Goal: Task Accomplishment & Management: Complete application form

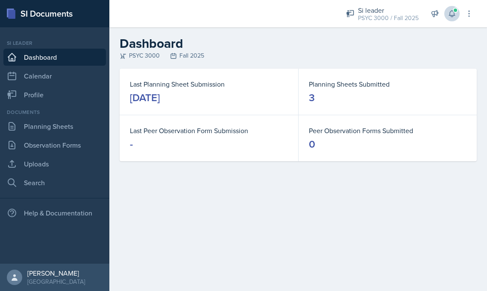
click at [450, 15] on icon at bounding box center [451, 13] width 9 height 9
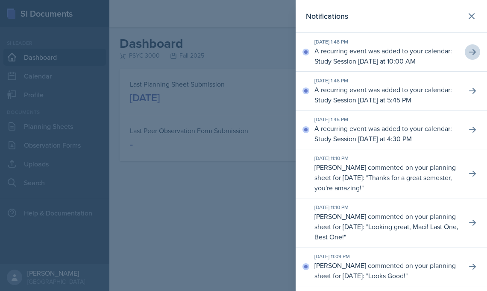
click at [468, 54] on icon at bounding box center [472, 52] width 9 height 9
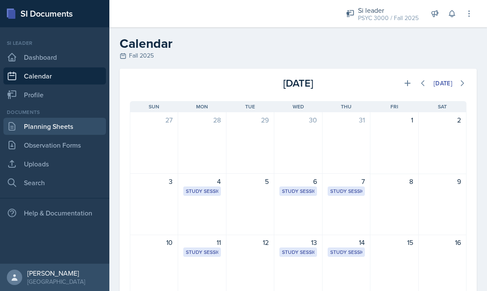
click at [58, 133] on link "Planning Sheets" at bounding box center [54, 126] width 102 height 17
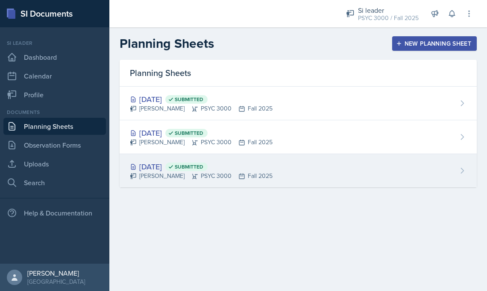
click at [193, 165] on div "Aug 25th, 2025 Submitted" at bounding box center [201, 167] width 143 height 12
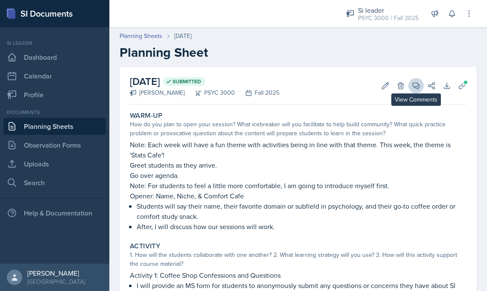
click at [410, 86] on button "View Comments" at bounding box center [415, 85] width 15 height 15
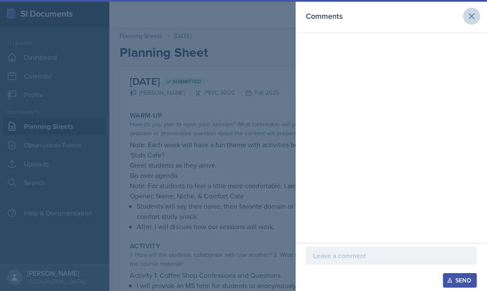
click at [468, 15] on icon at bounding box center [471, 16] width 10 height 10
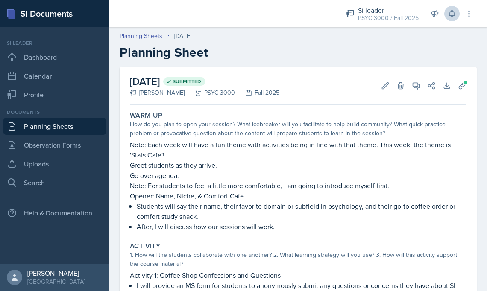
click at [449, 10] on icon at bounding box center [451, 13] width 9 height 9
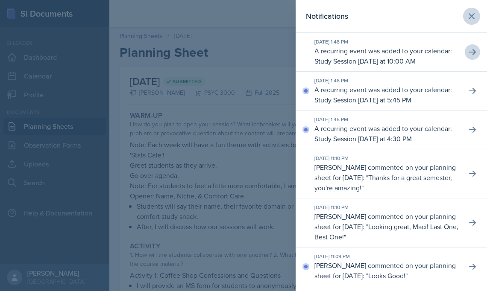
click at [468, 12] on icon at bounding box center [471, 16] width 10 height 10
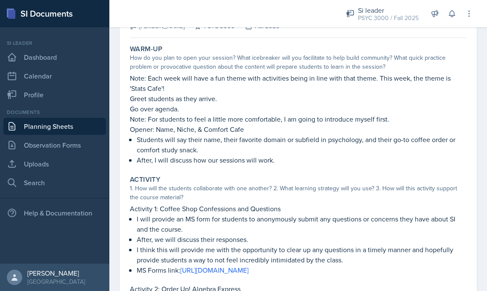
scroll to position [73, 0]
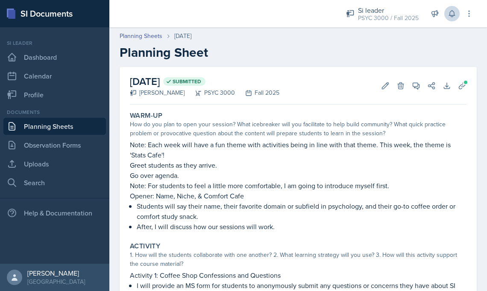
click at [454, 14] on icon at bounding box center [452, 14] width 6 height 6
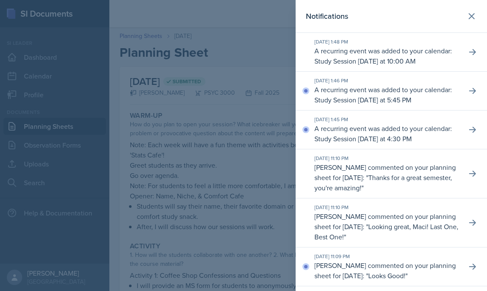
click at [186, 166] on div at bounding box center [243, 145] width 487 height 291
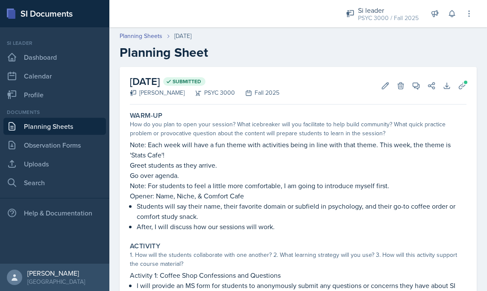
click at [92, 126] on link "Planning Sheets" at bounding box center [54, 126] width 102 height 17
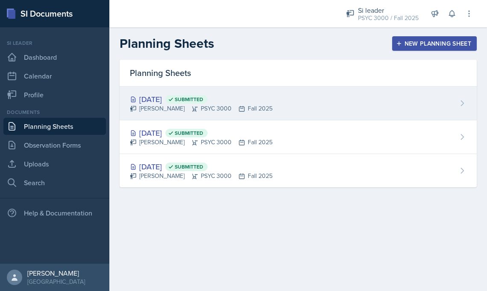
click at [169, 102] on div "Aug 28th, 2025 Submitted" at bounding box center [201, 100] width 143 height 12
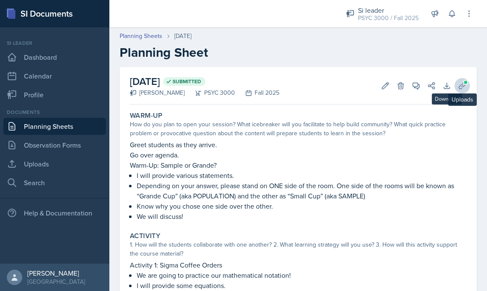
click at [456, 83] on button "Uploads" at bounding box center [461, 85] width 15 height 15
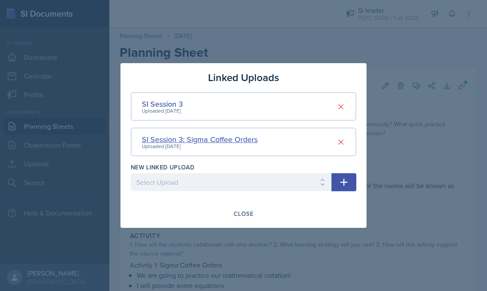
click at [188, 138] on div "SI Session 3: Sigma Coffee Orders" at bounding box center [200, 140] width 116 height 12
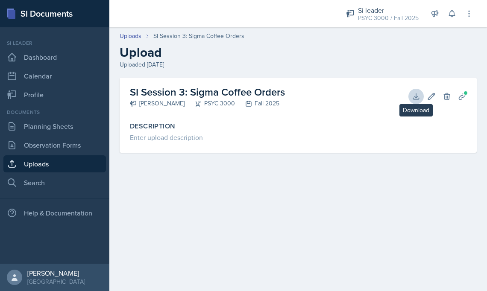
click at [415, 96] on icon at bounding box center [416, 96] width 9 height 9
click at [213, 63] on div "Uploaded Aug 22nd, 2025" at bounding box center [298, 64] width 357 height 9
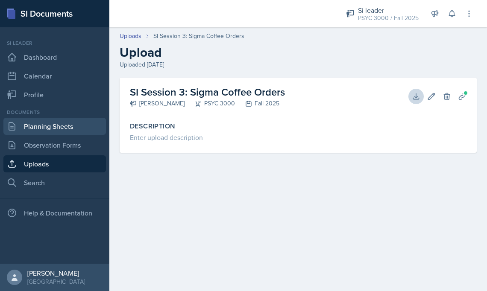
click at [32, 129] on link "Planning Sheets" at bounding box center [54, 126] width 102 height 17
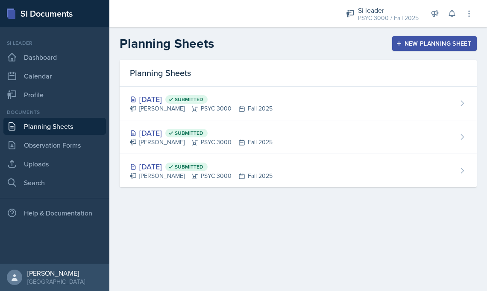
click at [427, 45] on div "New Planning Sheet" at bounding box center [434, 43] width 73 height 7
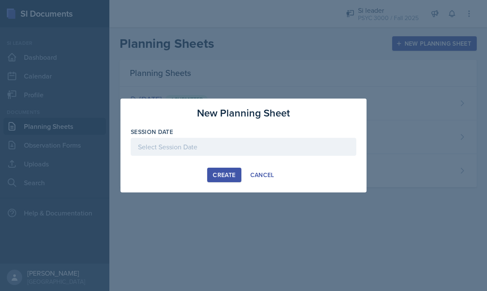
click at [200, 149] on div at bounding box center [243, 147] width 225 height 18
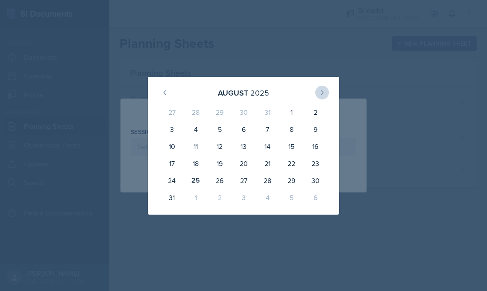
click at [321, 95] on icon at bounding box center [322, 92] width 7 height 7
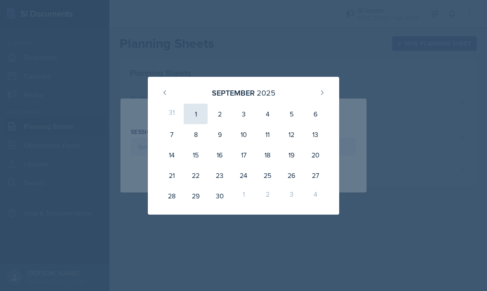
click at [190, 111] on div "1" at bounding box center [196, 114] width 24 height 20
type input "[DATE]"
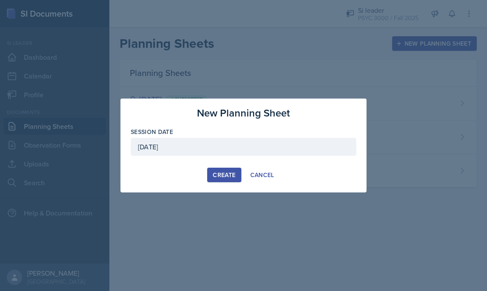
click at [219, 172] on div "Create" at bounding box center [224, 175] width 23 height 7
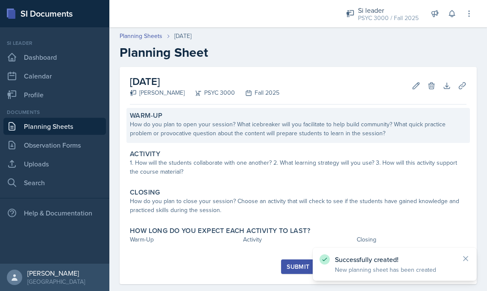
click at [318, 142] on div "Warm-Up How do you plan to open your session? What icebreaker will you facilita…" at bounding box center [297, 125] width 343 height 35
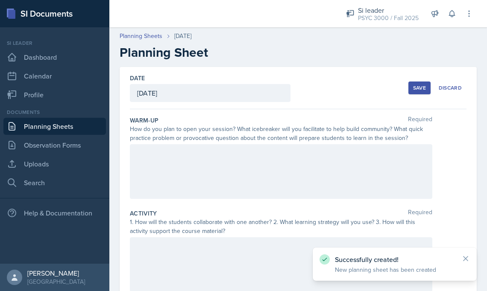
click at [196, 171] on div at bounding box center [281, 171] width 302 height 55
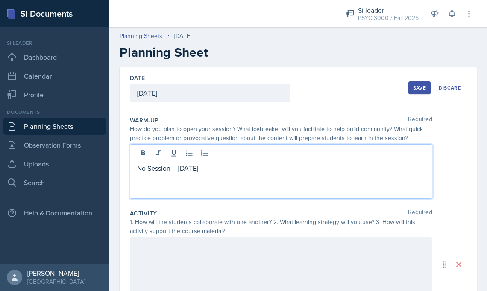
click at [176, 170] on p "No Session -- [DATE]" at bounding box center [281, 168] width 288 height 10
copy p "No Session -- [DATE]"
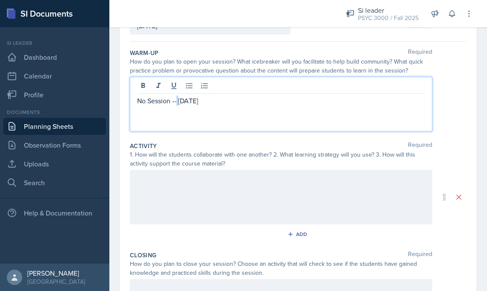
click at [165, 180] on div at bounding box center [281, 197] width 302 height 55
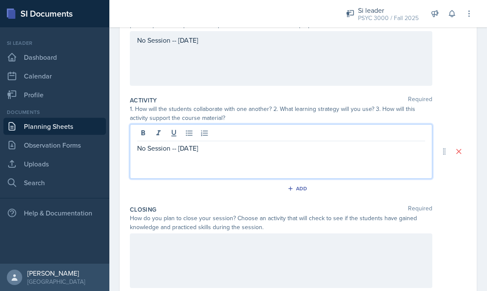
scroll to position [123, 0]
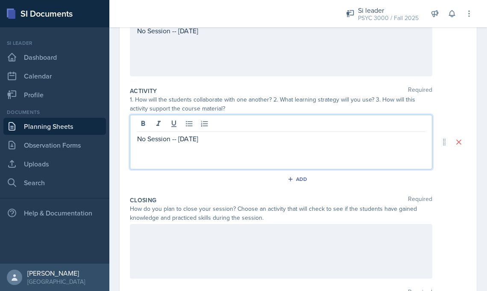
click at [145, 237] on div at bounding box center [281, 251] width 302 height 55
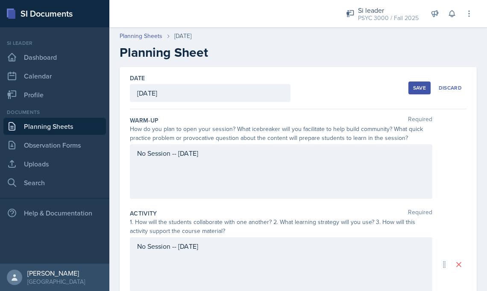
scroll to position [0, 0]
click at [416, 85] on div "Save" at bounding box center [419, 88] width 13 height 7
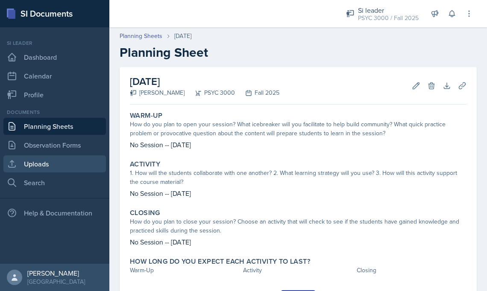
click at [87, 157] on link "Uploads" at bounding box center [54, 163] width 102 height 17
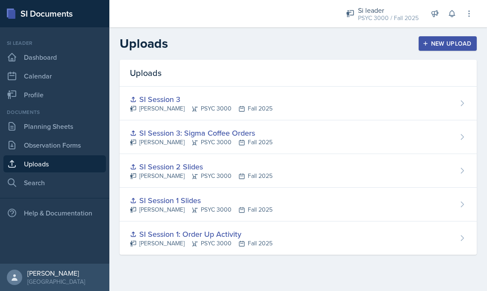
click at [432, 41] on div "New Upload" at bounding box center [447, 43] width 47 height 7
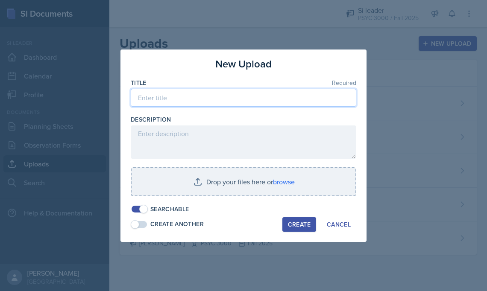
click at [190, 100] on input at bounding box center [243, 98] width 225 height 18
paste input "No Session -- [DATE]"
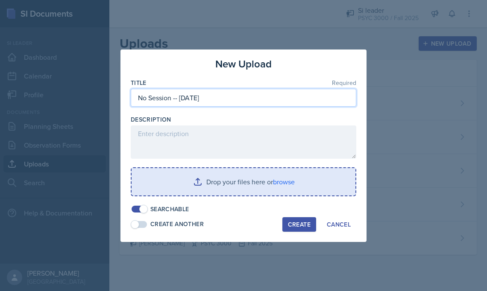
type input "No Session -- [DATE]"
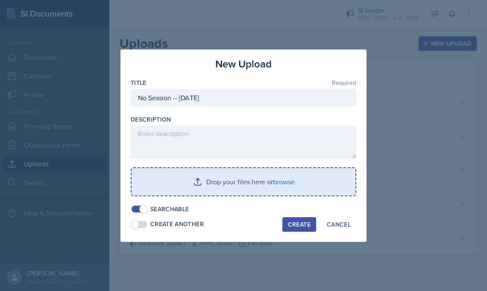
click at [200, 187] on input "file" at bounding box center [244, 181] width 224 height 27
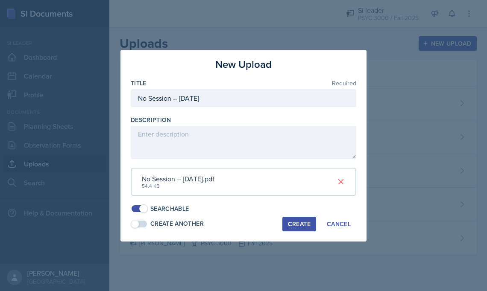
click at [298, 221] on div "Create" at bounding box center [299, 224] width 23 height 7
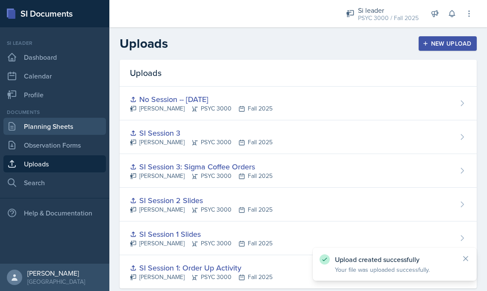
click at [52, 127] on link "Planning Sheets" at bounding box center [54, 126] width 102 height 17
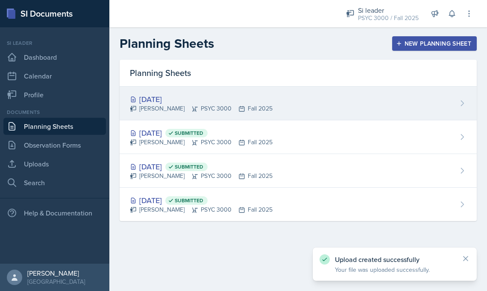
click at [180, 94] on div "[DATE]" at bounding box center [201, 100] width 143 height 12
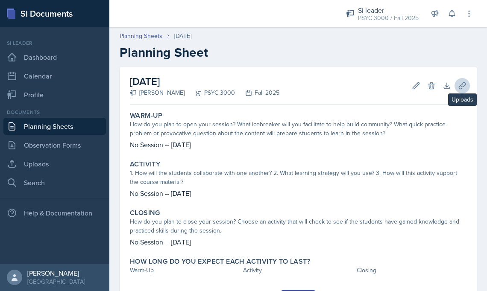
click at [459, 87] on icon at bounding box center [462, 85] width 6 height 6
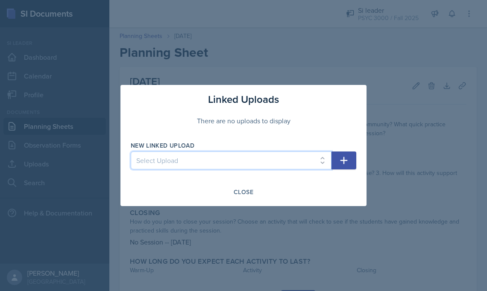
select select "c050ebd2-9427-4bbe-95ab-8a4a1d6462bd"
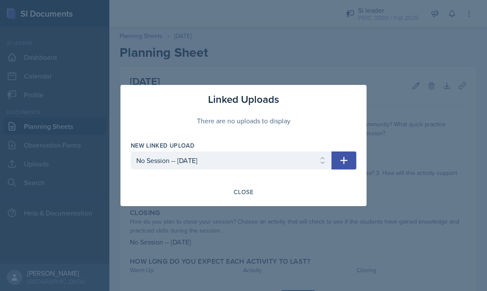
click at [353, 165] on button "button" at bounding box center [343, 161] width 25 height 18
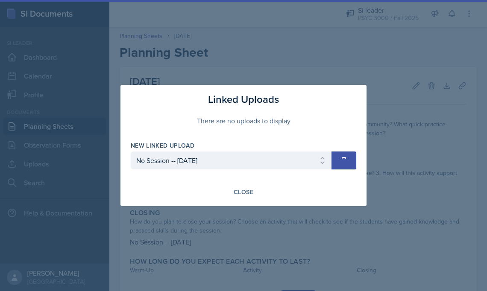
select select
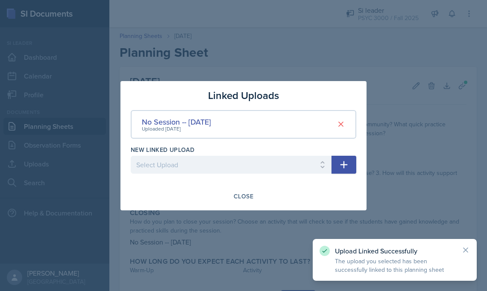
click at [368, 114] on div at bounding box center [243, 145] width 487 height 291
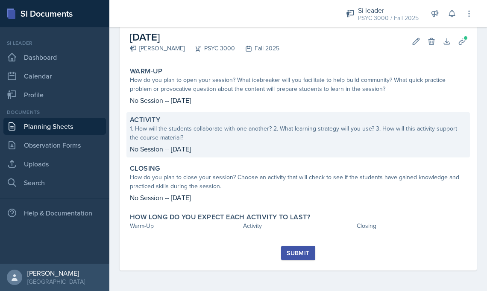
scroll to position [44, 0]
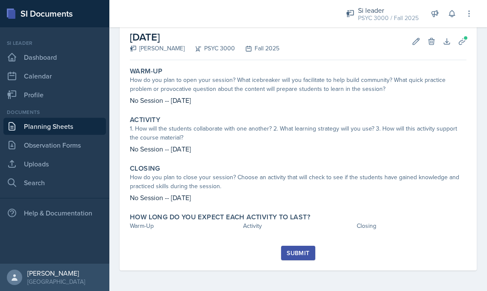
click at [158, 238] on div "Warm-Up How do you plan to open your session? What icebreaker will you facilita…" at bounding box center [298, 155] width 336 height 182
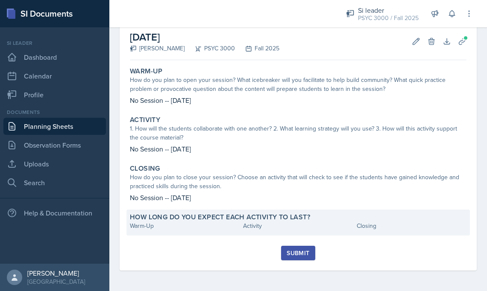
click at [152, 229] on div "Warm-Up" at bounding box center [185, 226] width 110 height 9
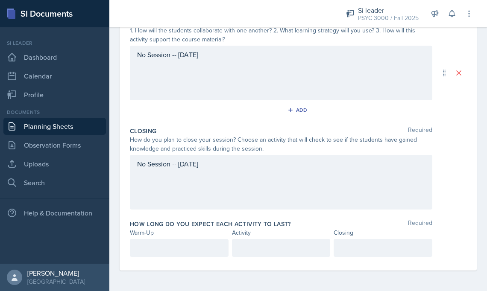
scroll to position [192, 0]
click at [147, 240] on div at bounding box center [179, 248] width 99 height 18
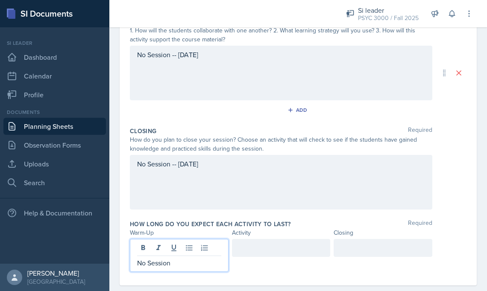
click at [244, 251] on div at bounding box center [281, 248] width 99 height 18
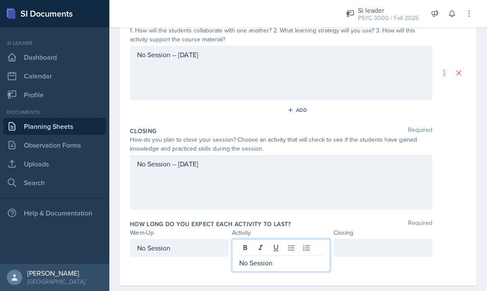
click at [362, 252] on div at bounding box center [382, 248] width 99 height 18
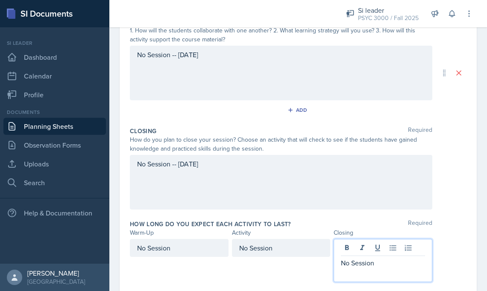
click at [275, 272] on div "No Session" at bounding box center [281, 260] width 99 height 43
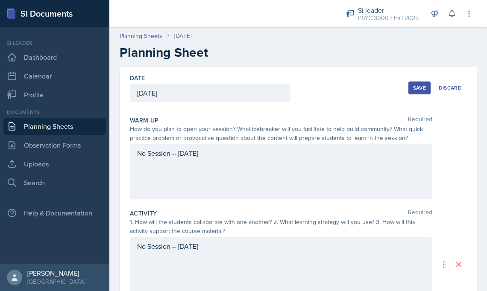
scroll to position [0, 0]
click at [427, 81] on div "Save Discard" at bounding box center [437, 88] width 58 height 20
click at [417, 88] on div "Save" at bounding box center [419, 88] width 13 height 7
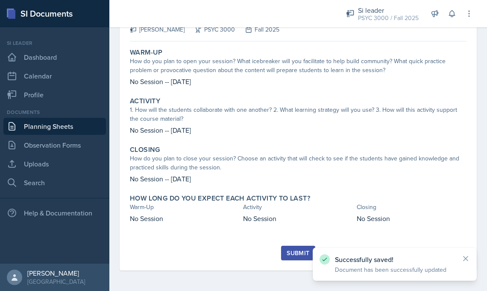
scroll to position [63, 0]
click at [287, 252] on div "Submit" at bounding box center [298, 253] width 23 height 7
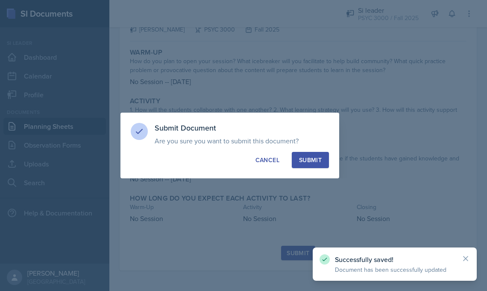
click at [308, 160] on div "Submit" at bounding box center [310, 160] width 23 height 9
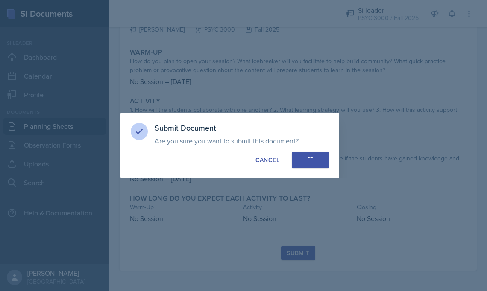
scroll to position [38, 0]
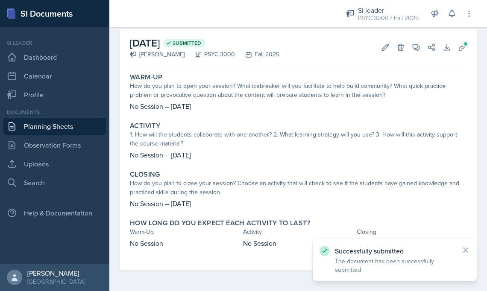
click at [74, 118] on link "Planning Sheets" at bounding box center [54, 126] width 102 height 17
